Goal: Information Seeking & Learning: Learn about a topic

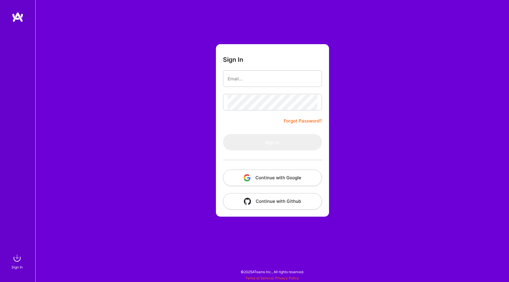
type input "[EMAIL_ADDRESS][DOMAIN_NAME]"
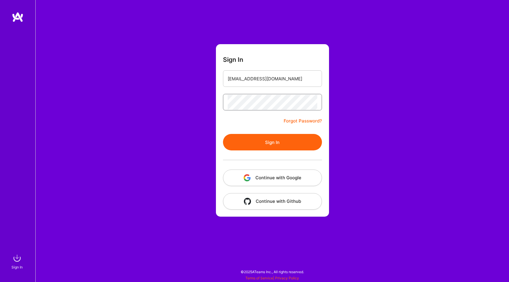
click at [223, 134] on button "Sign In" at bounding box center [272, 142] width 99 height 16
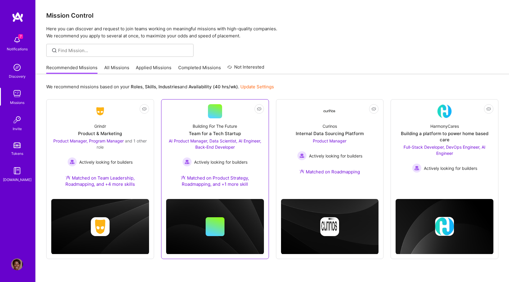
click at [211, 133] on div "Team for a Tech Startup" at bounding box center [215, 133] width 52 height 6
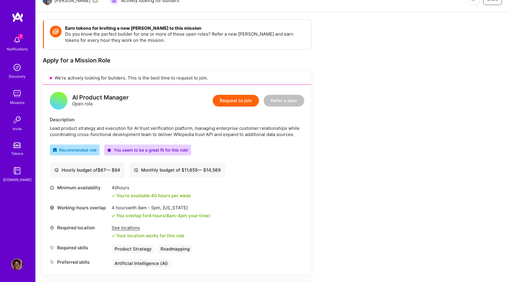
scroll to position [62, 0]
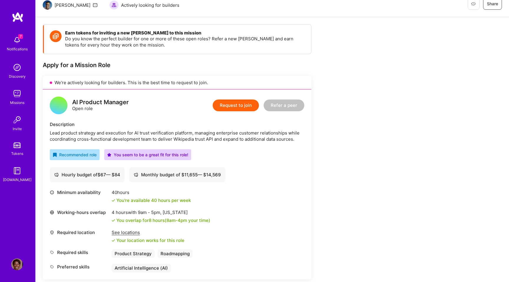
click at [14, 43] on img at bounding box center [17, 40] width 12 height 12
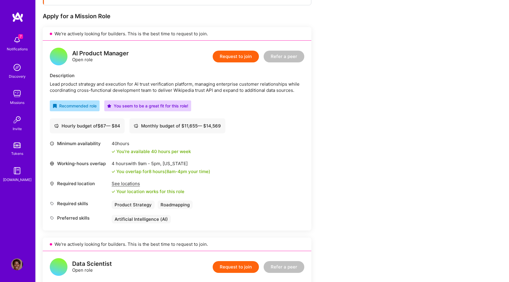
scroll to position [114, 0]
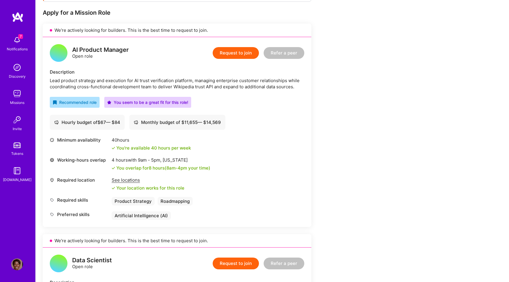
click at [123, 217] on div "Artificial Intelligence (AI)" at bounding box center [141, 215] width 59 height 9
click at [99, 219] on div "Preferred skills" at bounding box center [79, 215] width 59 height 9
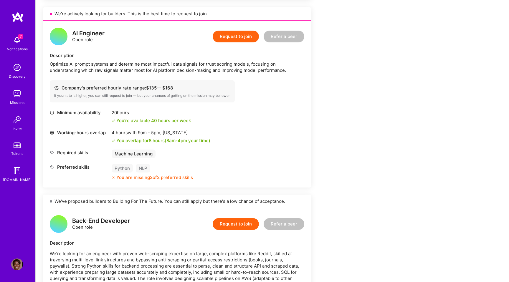
scroll to position [563, 0]
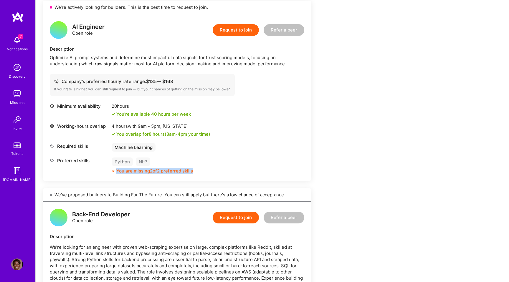
drag, startPoint x: 117, startPoint y: 171, endPoint x: 205, endPoint y: 172, distance: 88.3
click at [205, 172] on div "Preferred skills Python NLP You are missing 2 of 2 preferred skills" at bounding box center [177, 165] width 254 height 16
click at [187, 180] on div "AI Engineer Open role Request to join Refer a peer Description Optimize AI prom…" at bounding box center [177, 97] width 268 height 167
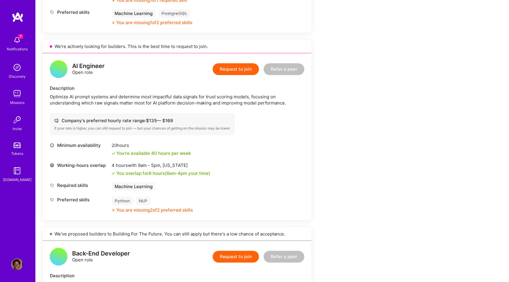
scroll to position [527, 0]
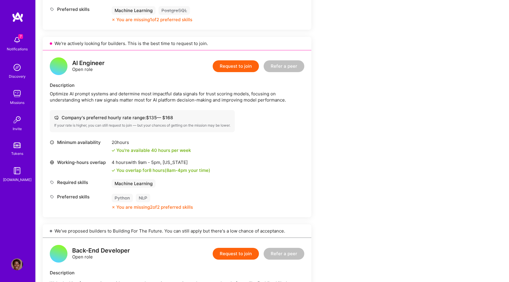
click at [18, 42] on img at bounding box center [17, 40] width 12 height 12
click at [362, 78] on div "7 7 Notifications Discovery Missions Invite Tokens [DOMAIN_NAME] Profile Close …" at bounding box center [254, 90] width 509 height 1234
click at [15, 42] on img at bounding box center [17, 40] width 12 height 12
click at [374, 94] on div "7 7 Notifications Discovery Missions Invite Tokens [DOMAIN_NAME] Profile Close …" at bounding box center [254, 90] width 509 height 1234
